Goal: Transaction & Acquisition: Book appointment/travel/reservation

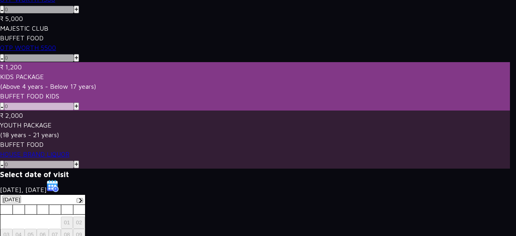
scroll to position [429, 0]
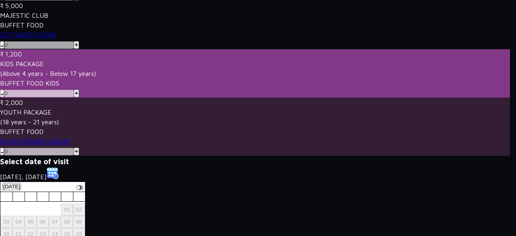
click at [36, 156] on h3 "Select date of visit" at bounding box center [255, 161] width 510 height 11
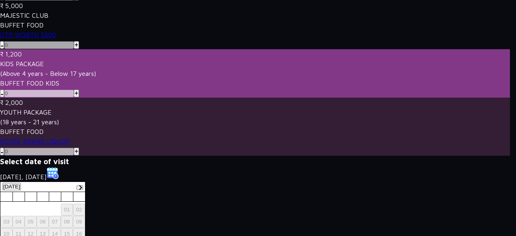
click at [39, 98] on p "₹ 2,000" at bounding box center [255, 103] width 510 height 10
click at [31, 98] on div "₹ 2,000 YOUTH PACKAGE (18 years - 21 years)" at bounding box center [255, 112] width 510 height 29
click at [35, 138] on link "HOUSE BRAND LIQUOR" at bounding box center [34, 141] width 69 height 7
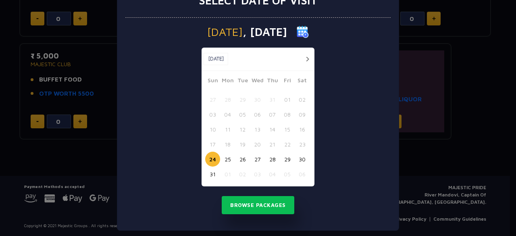
scroll to position [34, 0]
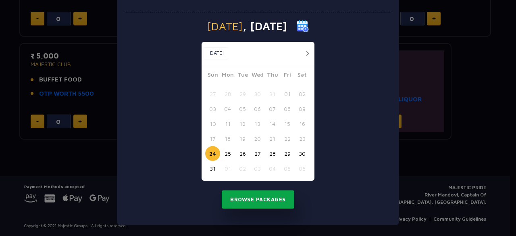
click at [251, 198] on button "Browse Packages" at bounding box center [258, 199] width 73 height 19
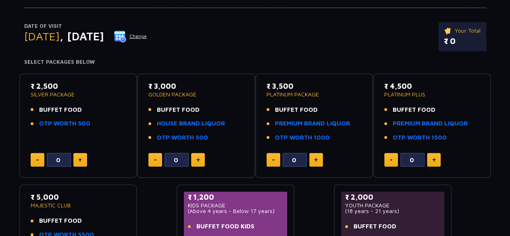
scroll to position [67, 0]
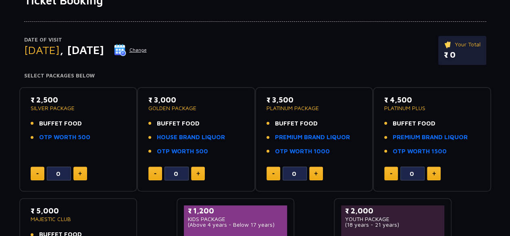
click at [194, 176] on button at bounding box center [198, 174] width 14 height 14
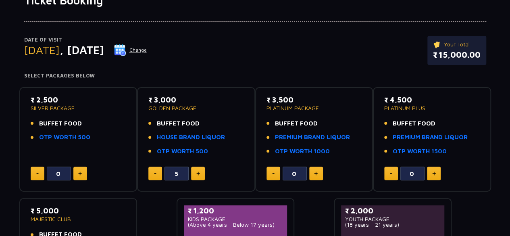
click at [194, 176] on button at bounding box center [198, 174] width 14 height 14
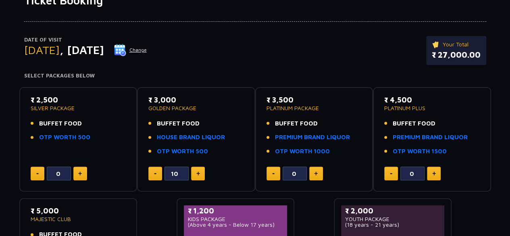
click at [194, 176] on button at bounding box center [198, 174] width 14 height 14
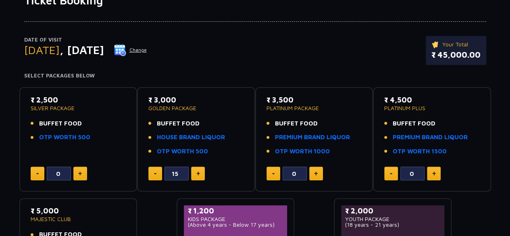
click at [194, 176] on button at bounding box center [198, 174] width 14 height 14
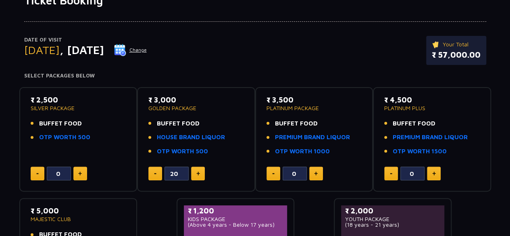
click at [194, 176] on button at bounding box center [198, 174] width 14 height 14
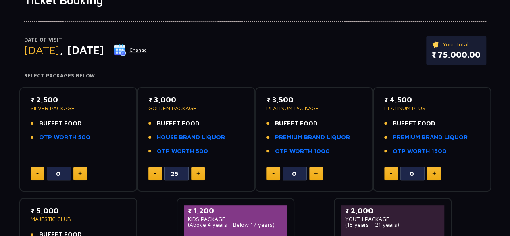
click at [194, 176] on button at bounding box center [198, 174] width 14 height 14
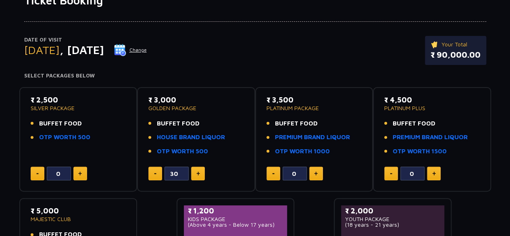
click at [194, 176] on button at bounding box center [198, 174] width 14 height 14
click at [195, 176] on button at bounding box center [198, 174] width 14 height 14
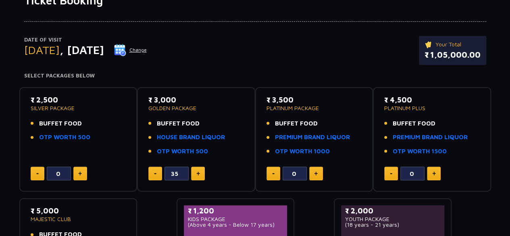
click at [195, 176] on button at bounding box center [198, 174] width 14 height 14
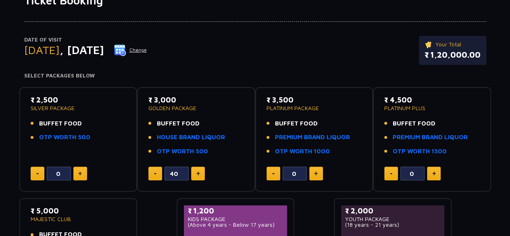
click at [195, 176] on button at bounding box center [198, 174] width 14 height 14
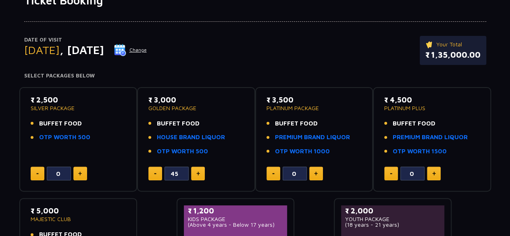
click at [195, 176] on button at bounding box center [198, 174] width 14 height 14
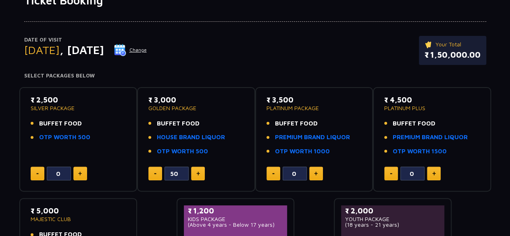
click at [195, 176] on button at bounding box center [198, 174] width 14 height 14
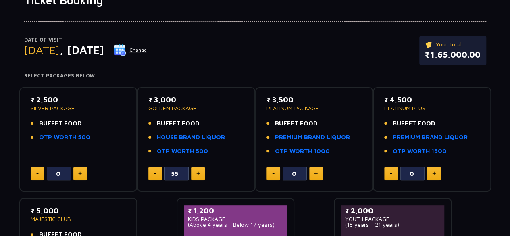
click at [195, 176] on button at bounding box center [198, 174] width 14 height 14
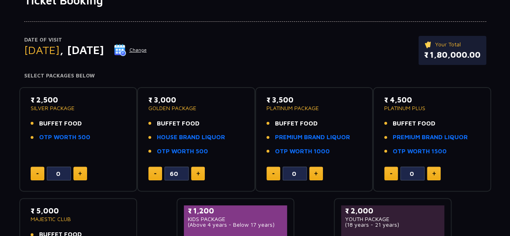
click at [195, 176] on button at bounding box center [198, 174] width 14 height 14
click at [157, 171] on button at bounding box center [155, 174] width 14 height 14
type input "60"
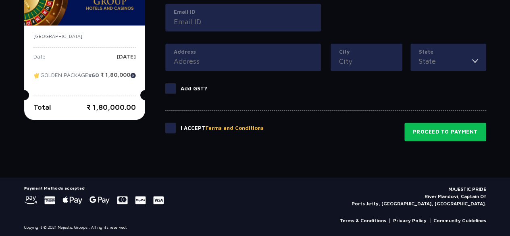
scroll to position [445, 0]
